Goal: Navigation & Orientation: Find specific page/section

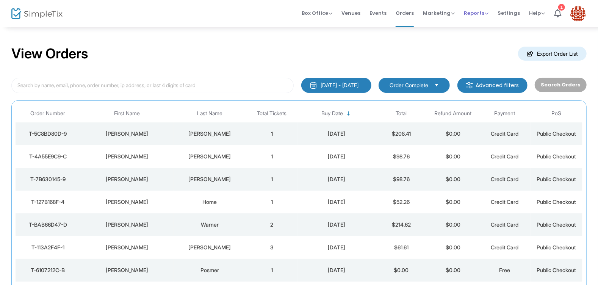
click at [480, 19] on span "Reports Analytics Sales Reports Download" at bounding box center [475, 12] width 25 height 19
click at [485, 13] on span "Reports" at bounding box center [475, 12] width 25 height 7
click at [517, 13] on span "Settings" at bounding box center [508, 12] width 22 height 19
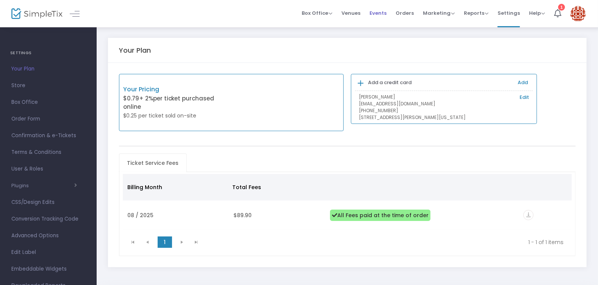
click at [379, 12] on span "Events" at bounding box center [377, 12] width 17 height 19
